Goal: Task Accomplishment & Management: Manage account settings

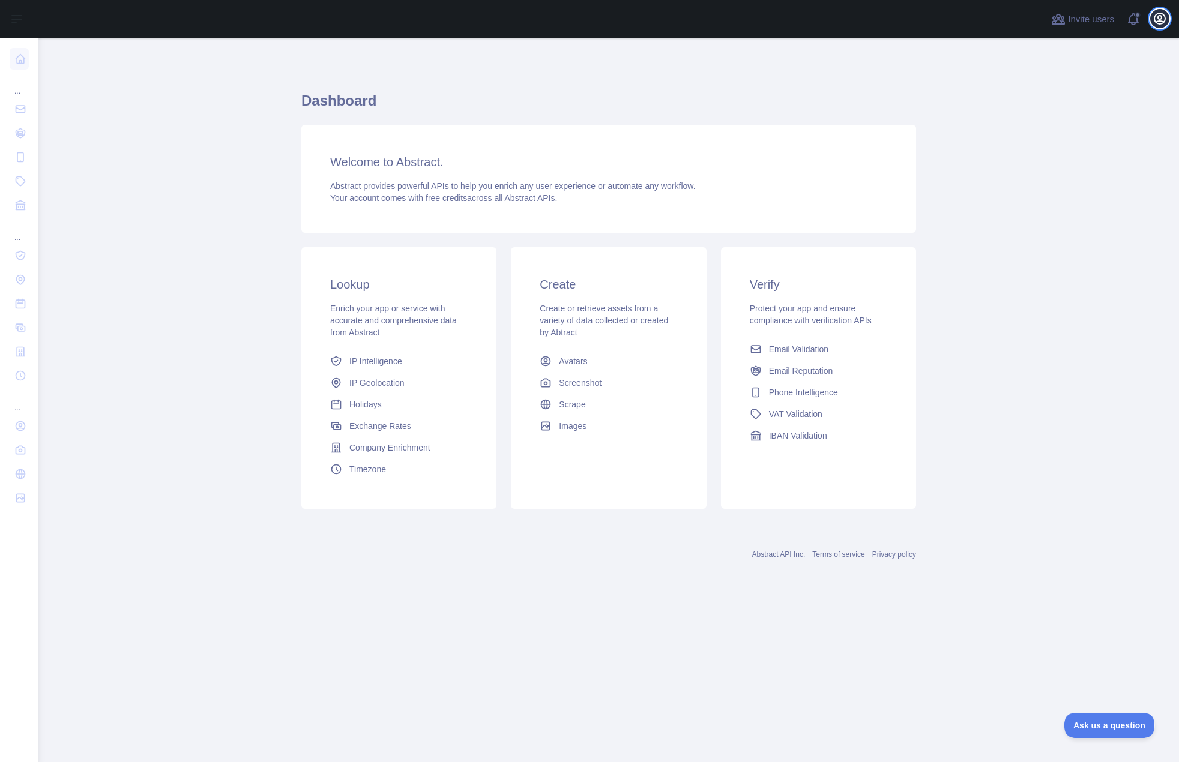
click at [1162, 25] on icon "button" at bounding box center [1159, 18] width 14 height 14
click at [1077, 127] on button "Billing" at bounding box center [1102, 130] width 134 height 22
